Goal: Task Accomplishment & Management: Use online tool/utility

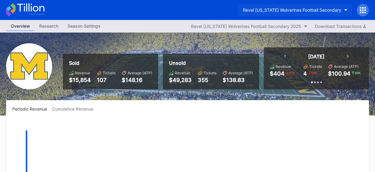
click at [342, 8] on button "Revel [US_STATE] Wolverines Football Secondary" at bounding box center [295, 9] width 114 height 11
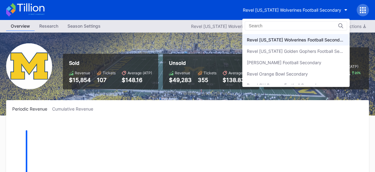
scroll to position [197, 0]
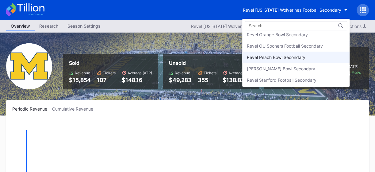
click at [291, 57] on div "Revel Peach Bowl Secondary" at bounding box center [276, 57] width 59 height 5
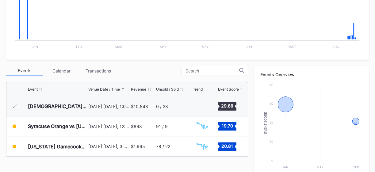
scroll to position [174, 0]
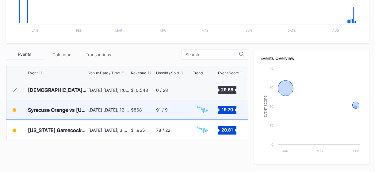
click at [150, 106] on div "$868" at bounding box center [143, 109] width 24 height 19
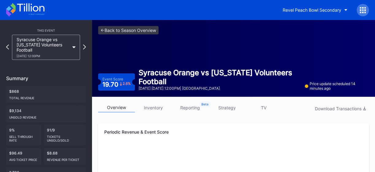
click at [159, 104] on link "inventory" at bounding box center [153, 108] width 37 height 10
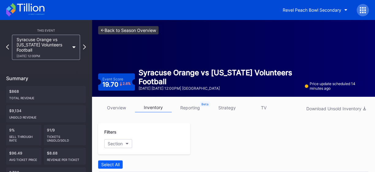
click at [127, 29] on link "<- Back to Season Overview" at bounding box center [128, 30] width 60 height 8
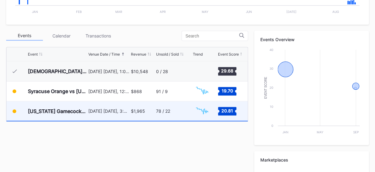
scroll to position [194, 0]
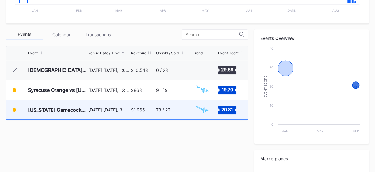
click at [143, 113] on div "$1,965" at bounding box center [143, 109] width 24 height 19
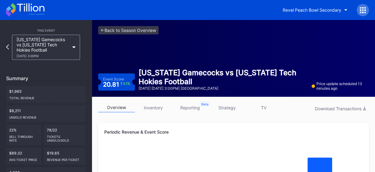
click at [161, 110] on link "inventory" at bounding box center [153, 108] width 37 height 10
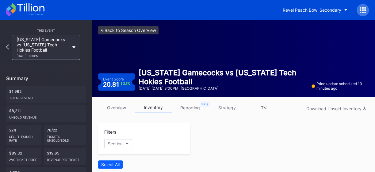
click at [112, 30] on link "<- Back to Season Overview" at bounding box center [128, 30] width 60 height 8
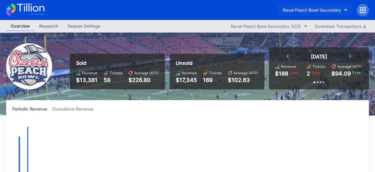
click at [343, 8] on button "Revel Peach Bowl Secondary" at bounding box center [315, 9] width 74 height 11
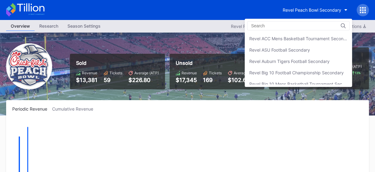
click at [300, 60] on div "Revel Auburn Tigers Football Secondary" at bounding box center [289, 61] width 80 height 5
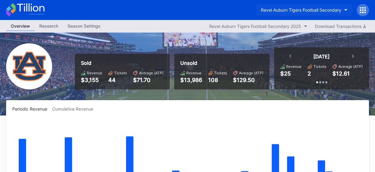
click at [346, 10] on icon "button" at bounding box center [346, 10] width 3 height 2
click at [345, 10] on icon "button" at bounding box center [346, 10] width 3 height 2
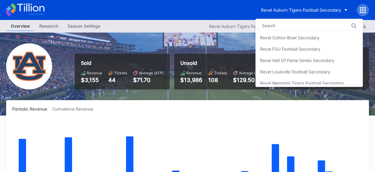
scroll to position [109, 0]
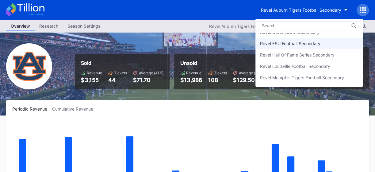
click at [303, 44] on div "Revel FSU Football Secondary" at bounding box center [290, 43] width 60 height 5
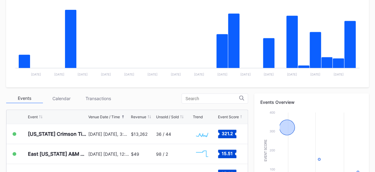
scroll to position [134, 0]
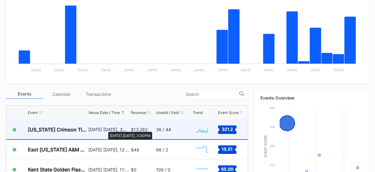
click at [105, 129] on div "[DATE] [DATE], 3:30PM" at bounding box center [108, 129] width 41 height 5
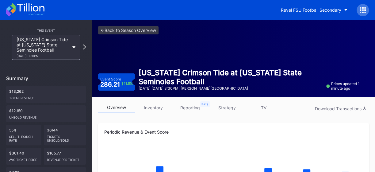
click at [158, 109] on link "inventory" at bounding box center [153, 108] width 37 height 10
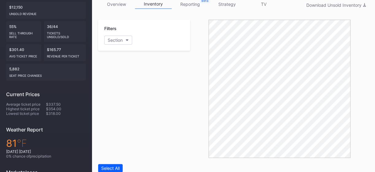
scroll to position [46, 0]
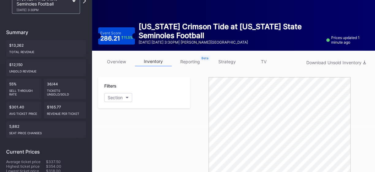
click at [220, 61] on link "strategy" at bounding box center [227, 62] width 37 height 10
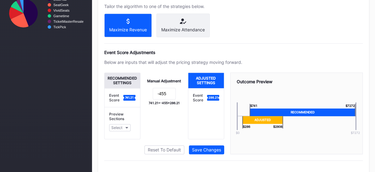
scroll to position [303, 0]
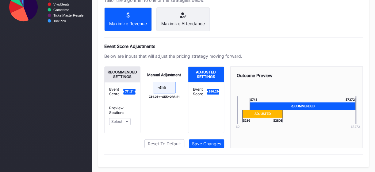
drag, startPoint x: 170, startPoint y: 91, endPoint x: 160, endPoint y: 88, distance: 10.1
click at [160, 88] on input "-455" at bounding box center [164, 88] width 23 height 12
type input "-475"
click at [208, 142] on div "Save Changes" at bounding box center [206, 143] width 29 height 5
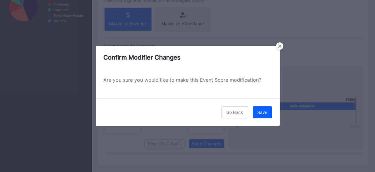
click at [256, 109] on button "Save" at bounding box center [262, 112] width 19 height 12
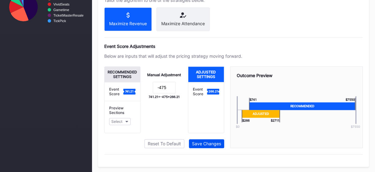
click at [215, 142] on div "Save Changes" at bounding box center [206, 143] width 29 height 5
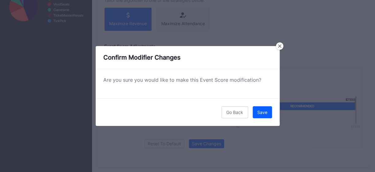
click at [263, 112] on div "Save" at bounding box center [262, 112] width 10 height 5
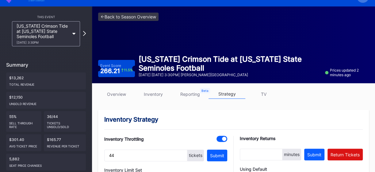
scroll to position [13, 0]
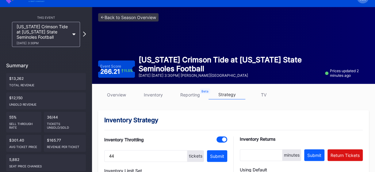
click at [150, 96] on link "inventory" at bounding box center [153, 95] width 37 height 10
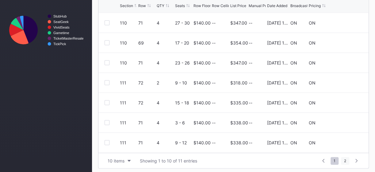
click at [345, 160] on span "2" at bounding box center [345, 161] width 8 height 8
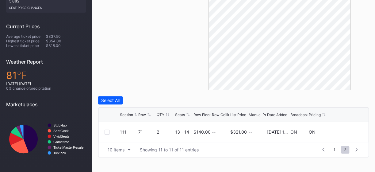
scroll to position [168, 0]
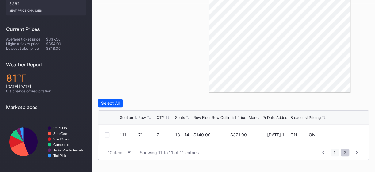
click at [334, 149] on span "1" at bounding box center [335, 152] width 8 height 8
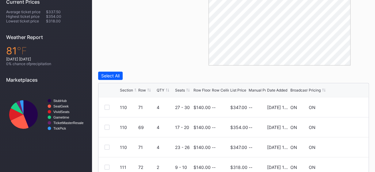
scroll to position [0, 0]
